Goal: Find specific page/section: Find specific page/section

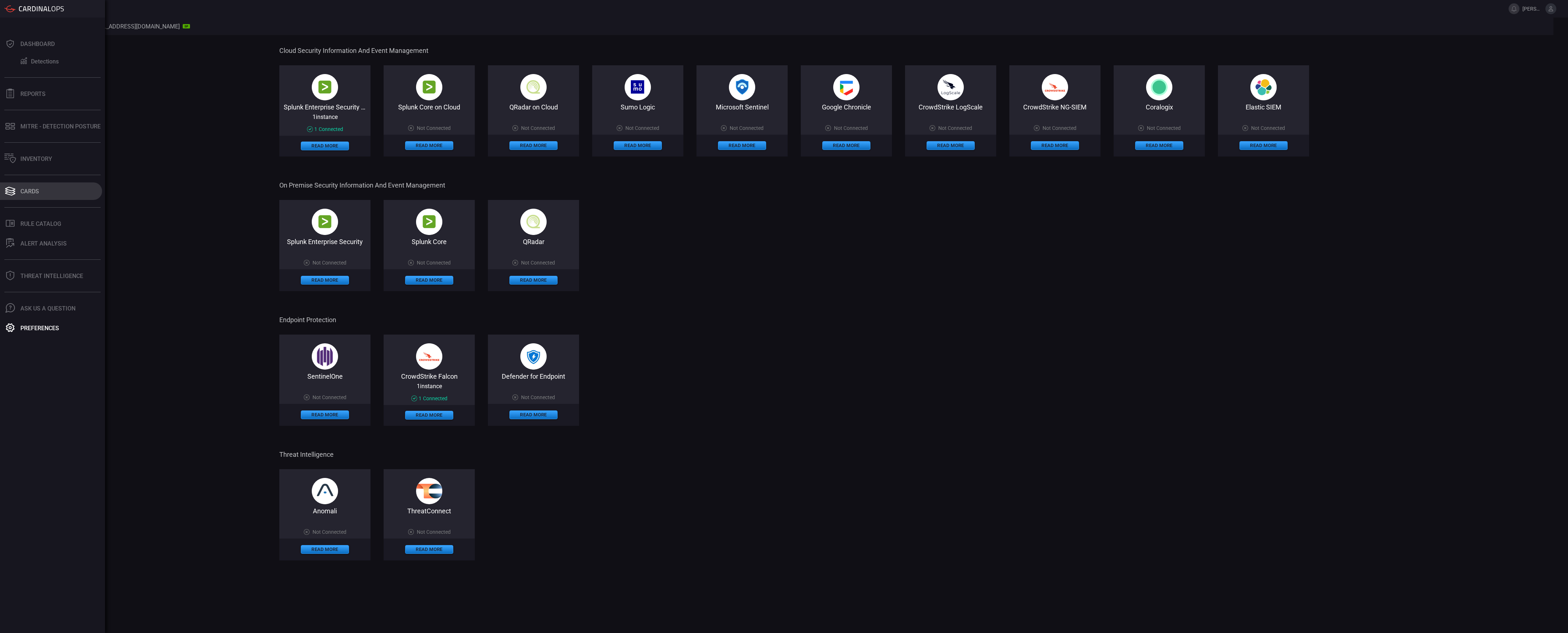
click at [44, 188] on button "Cards" at bounding box center [51, 191] width 102 height 18
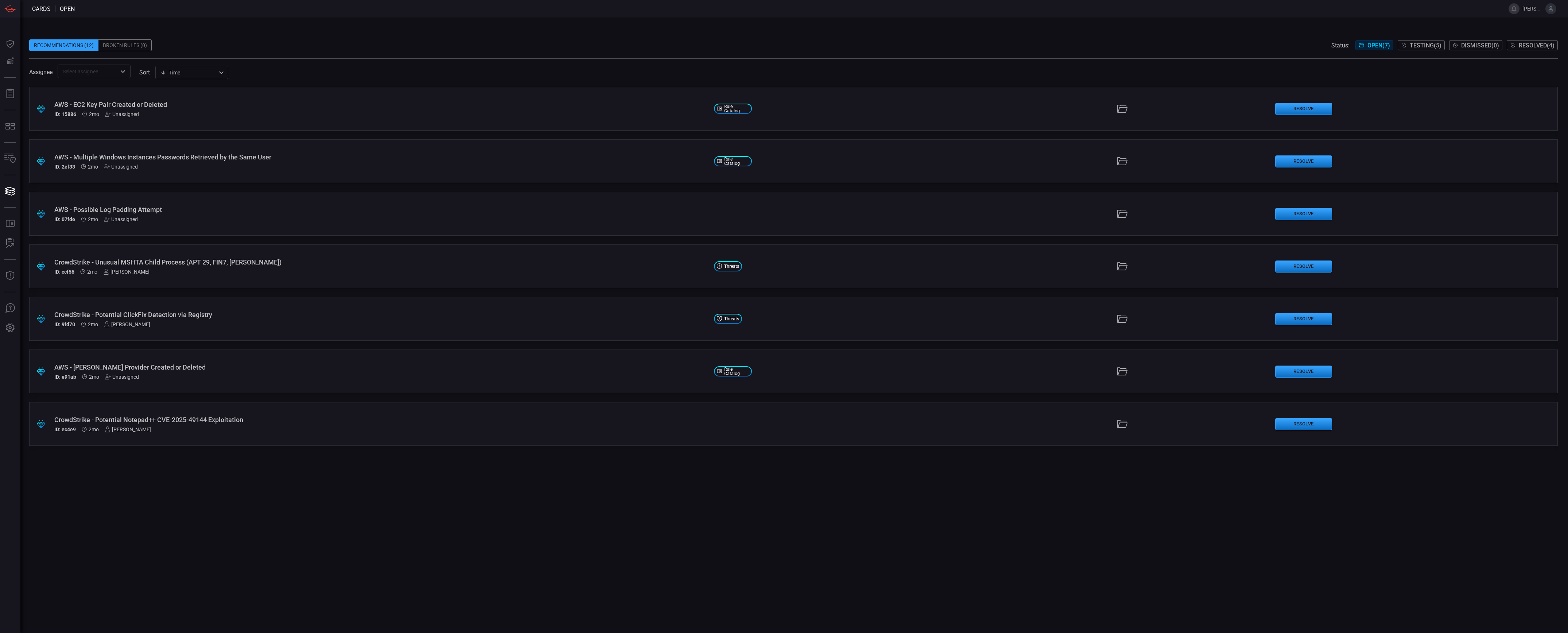
click at [113, 50] on div "Broken Rules (0)" at bounding box center [125, 45] width 53 height 12
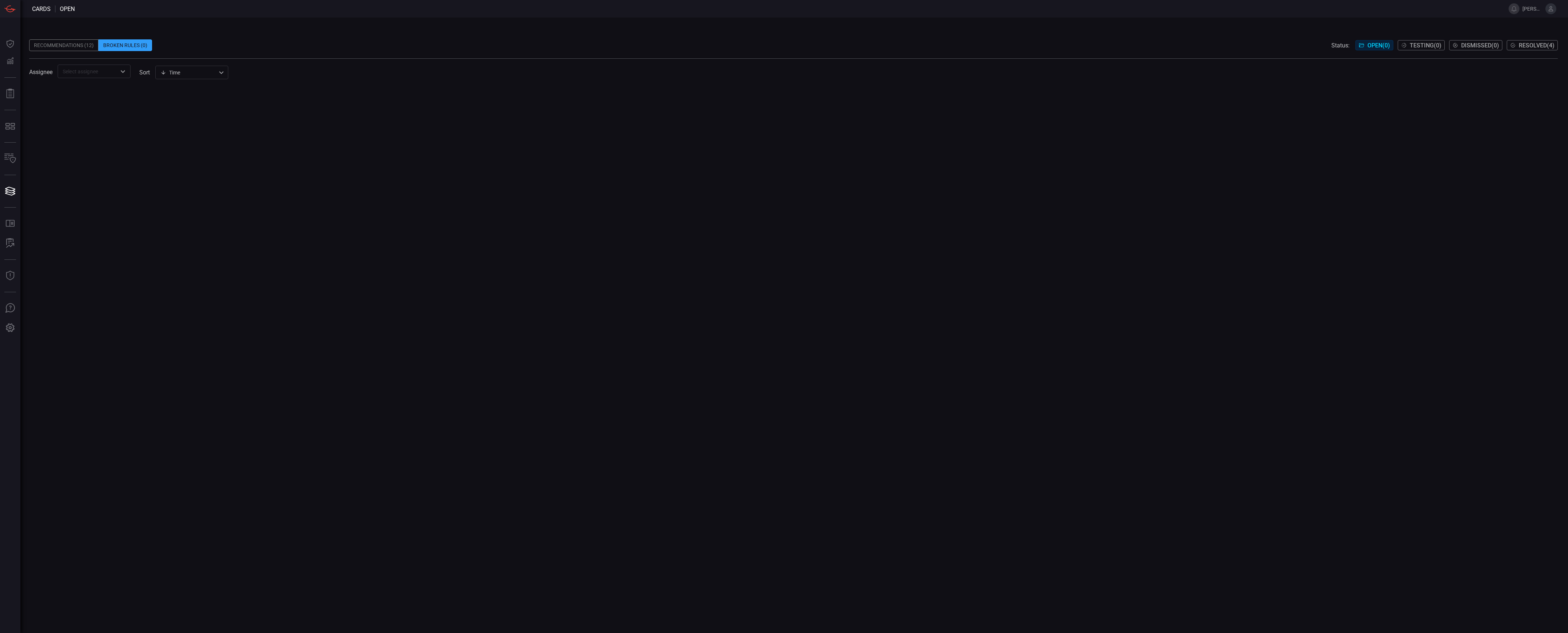
click at [77, 37] on span at bounding box center [793, 34] width 1529 height 11
click at [75, 42] on div "Recommendations (12)" at bounding box center [64, 45] width 69 height 12
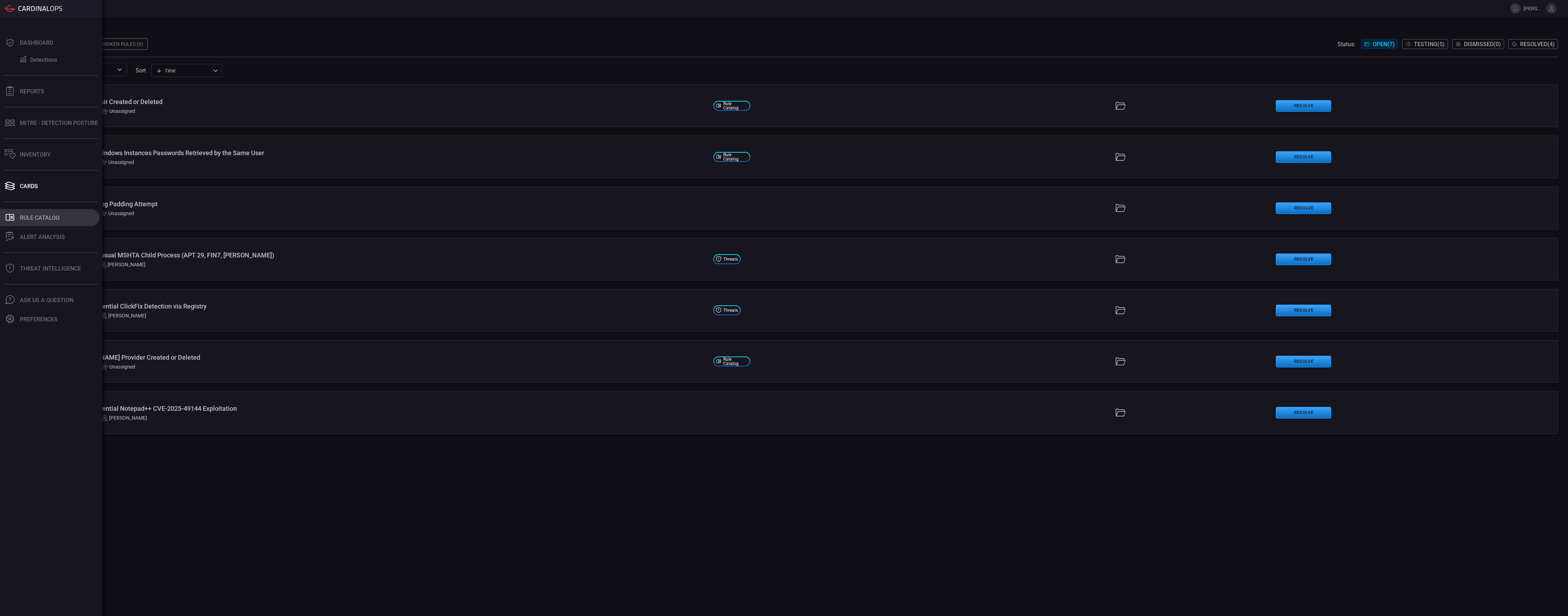
click at [17, 224] on button ".st0_rule_catalog_icon{fill: currentColor;} Rule Catalog" at bounding box center [50, 218] width 99 height 17
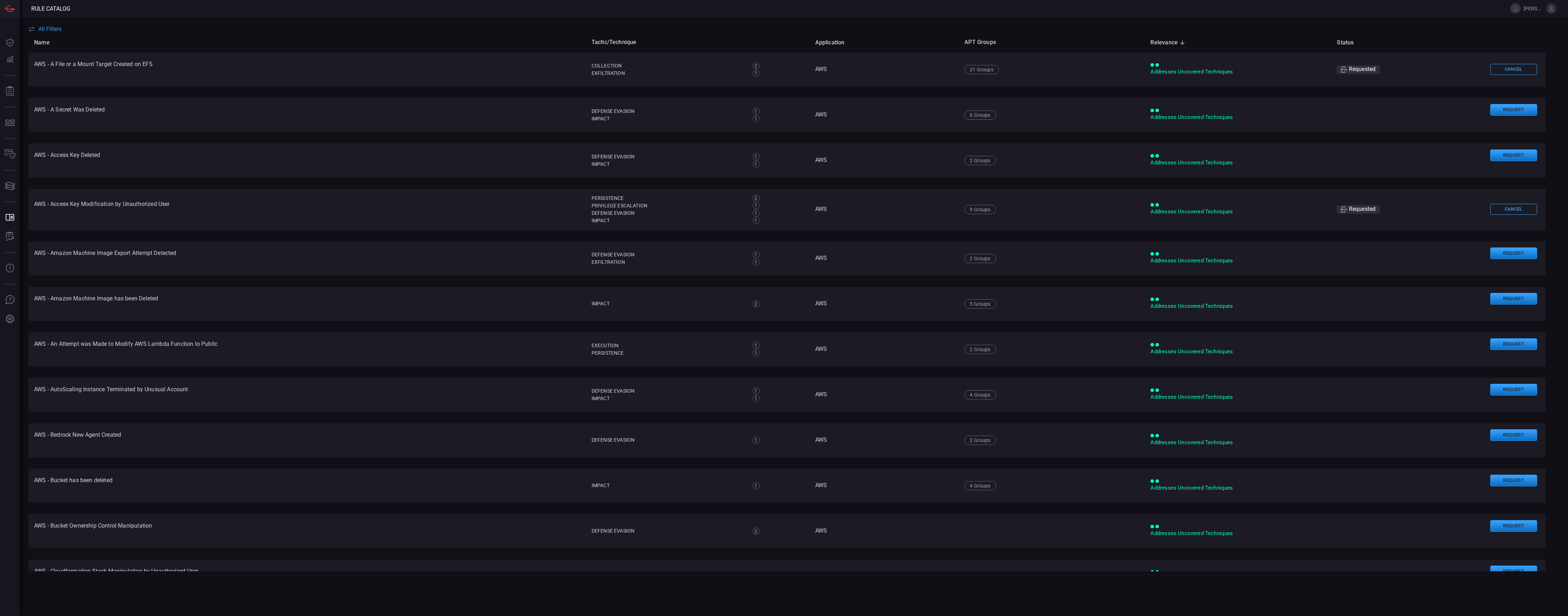
click at [45, 28] on span "All Filters" at bounding box center [50, 29] width 23 height 7
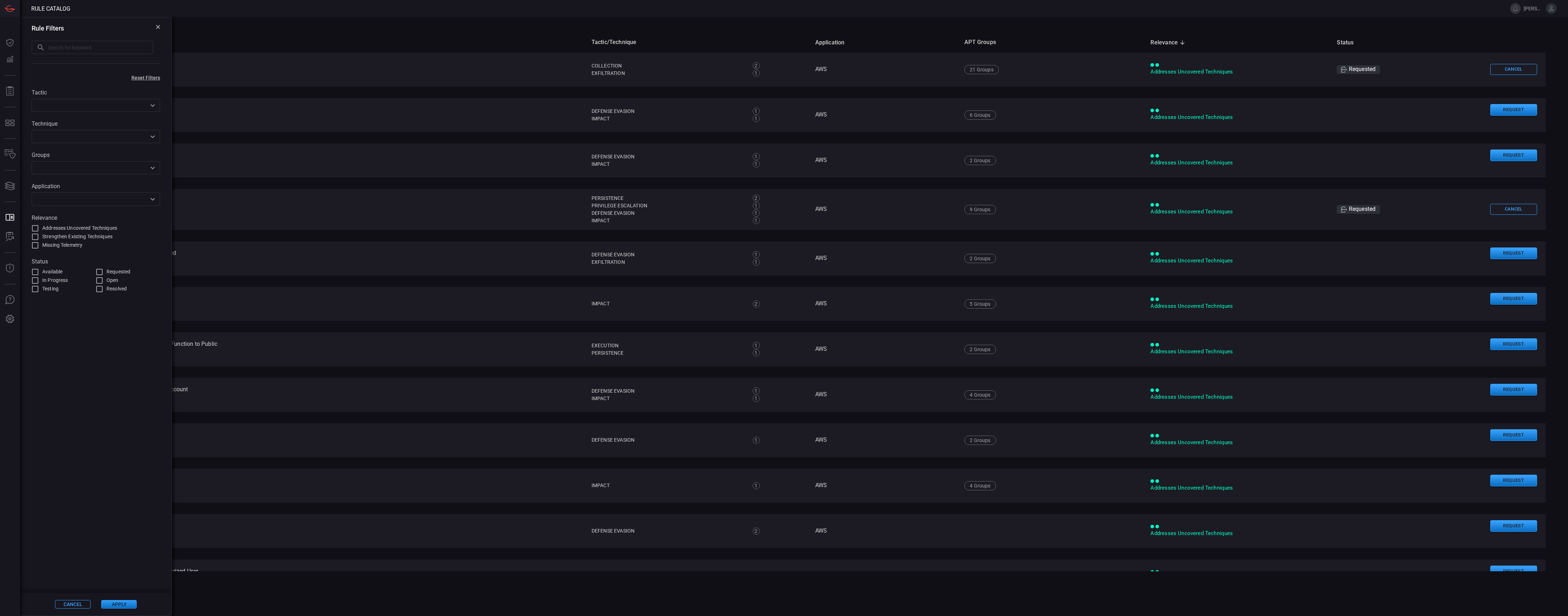
click at [45, 273] on span "Available" at bounding box center [52, 271] width 20 height 7
click at [40, 273] on input "Available" at bounding box center [35, 271] width 9 height 9
checkbox input "true"
click at [34, 281] on input "In Progress" at bounding box center [35, 280] width 9 height 9
checkbox input "true"
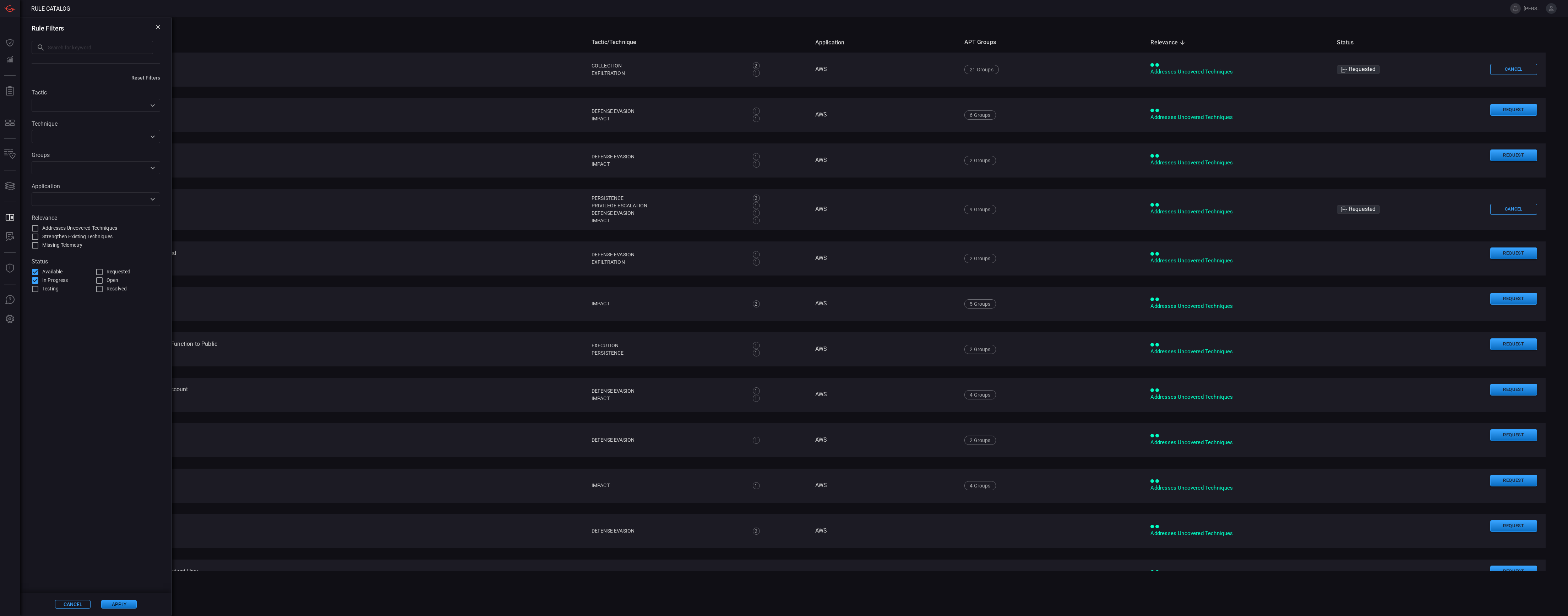
click at [140, 338] on span at bounding box center [96, 443] width 151 height 300
click at [89, 605] on button "Cancel" at bounding box center [73, 603] width 36 height 9
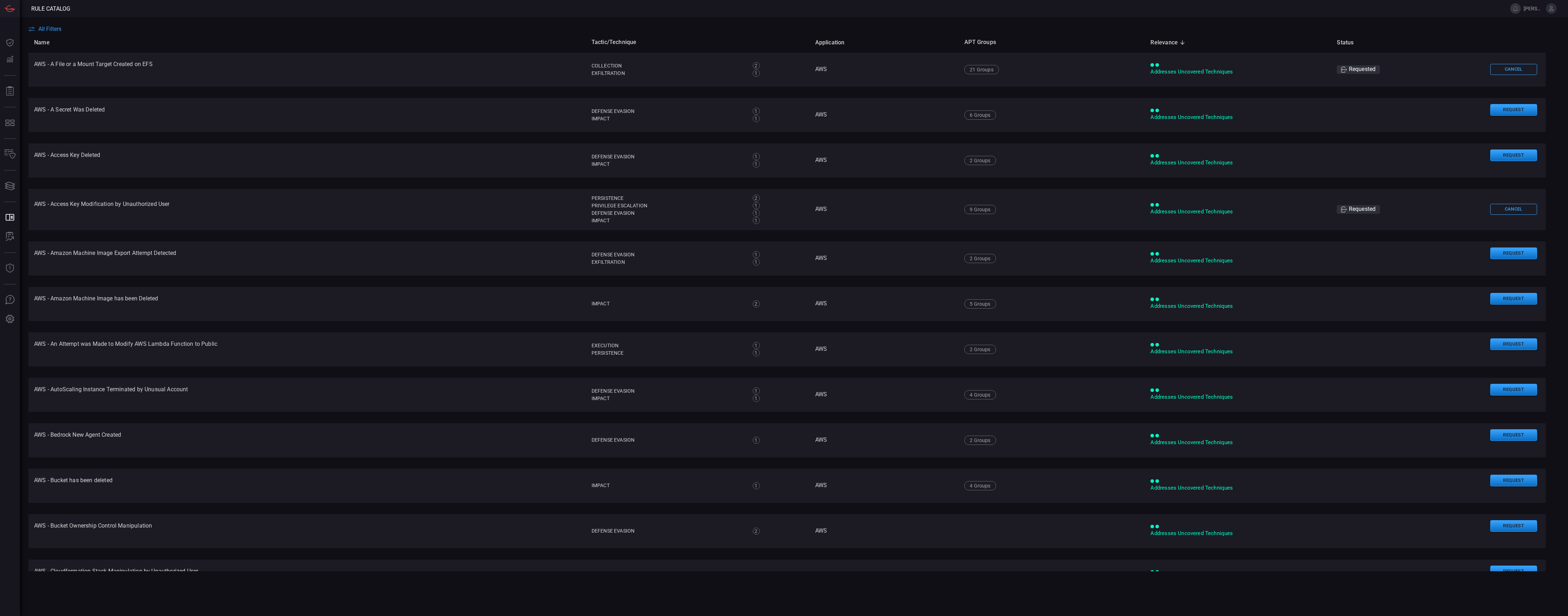
click at [337, 594] on main "All Filters Name Tactic/Technique Application APT Groups Relevance sorted desce…" at bounding box center [784, 316] width 1568 height 599
